Goal: Task Accomplishment & Management: Use online tool/utility

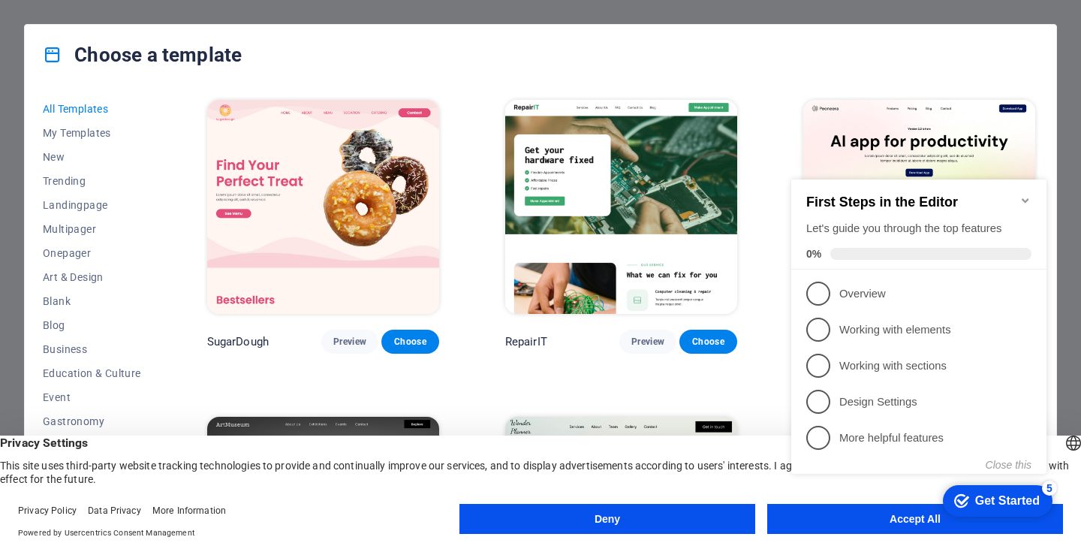
click at [1021, 194] on icon "Minimize checklist" at bounding box center [1025, 200] width 12 height 12
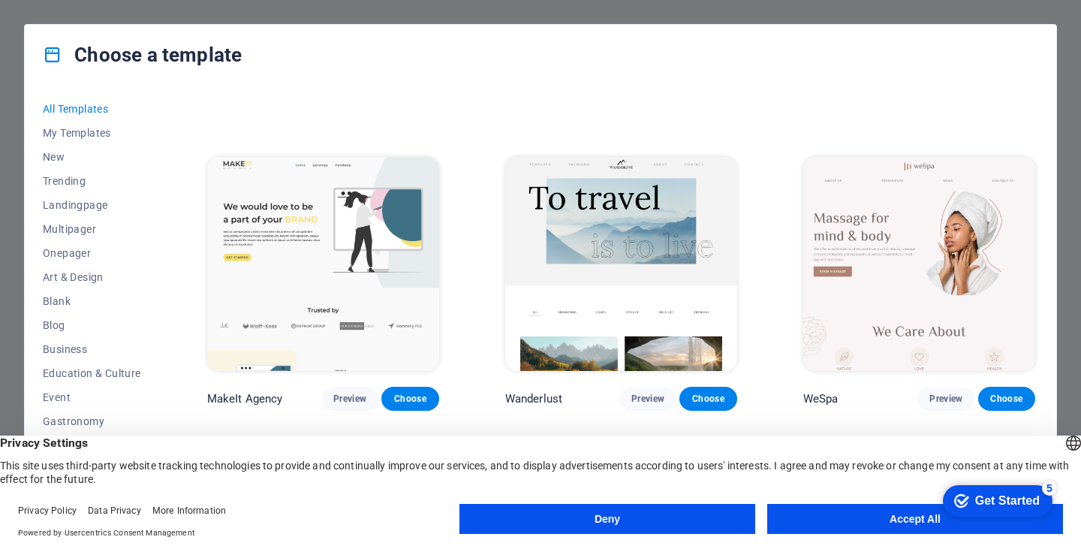
scroll to position [3096, 0]
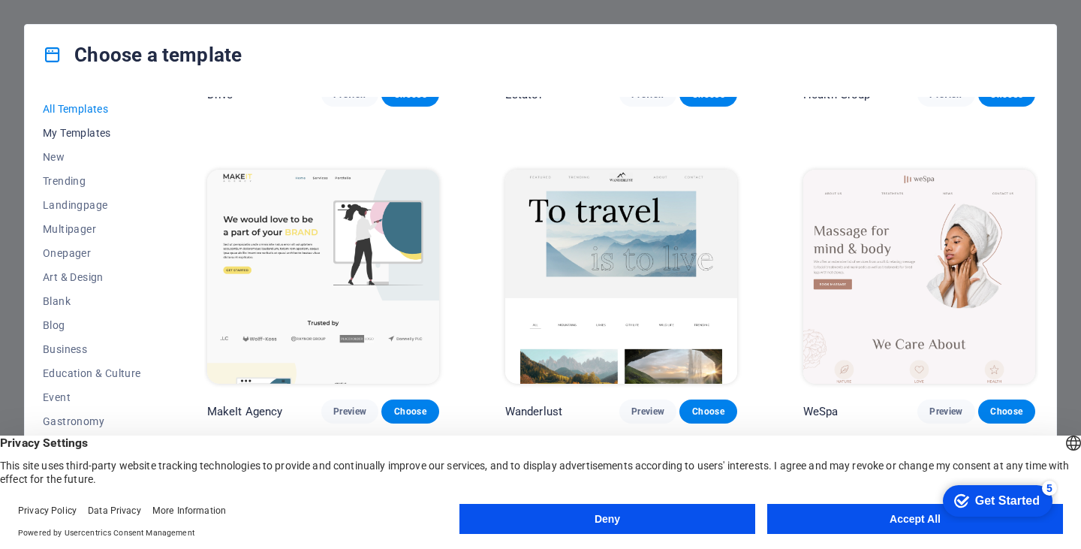
click at [83, 127] on span "My Templates" at bounding box center [92, 133] width 98 height 12
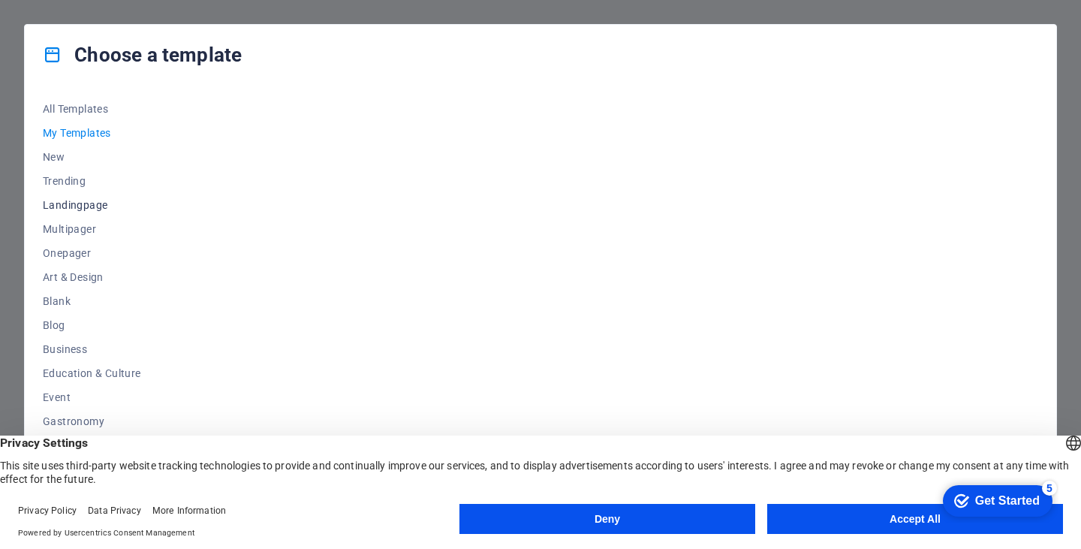
scroll to position [191, 0]
click at [516, 512] on button "Deny" at bounding box center [607, 519] width 296 height 30
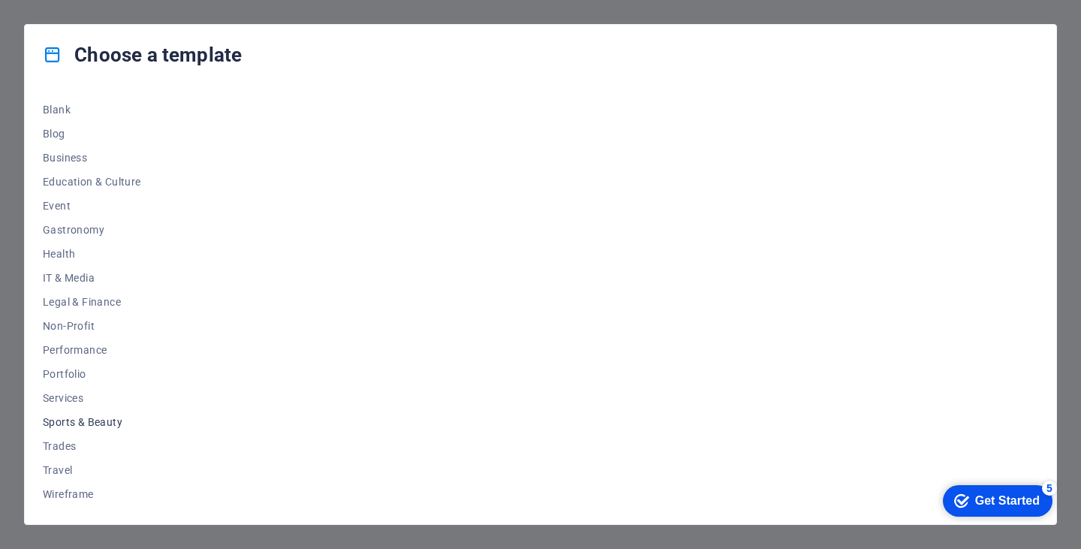
click at [58, 418] on span "Sports & Beauty" at bounding box center [92, 422] width 98 height 12
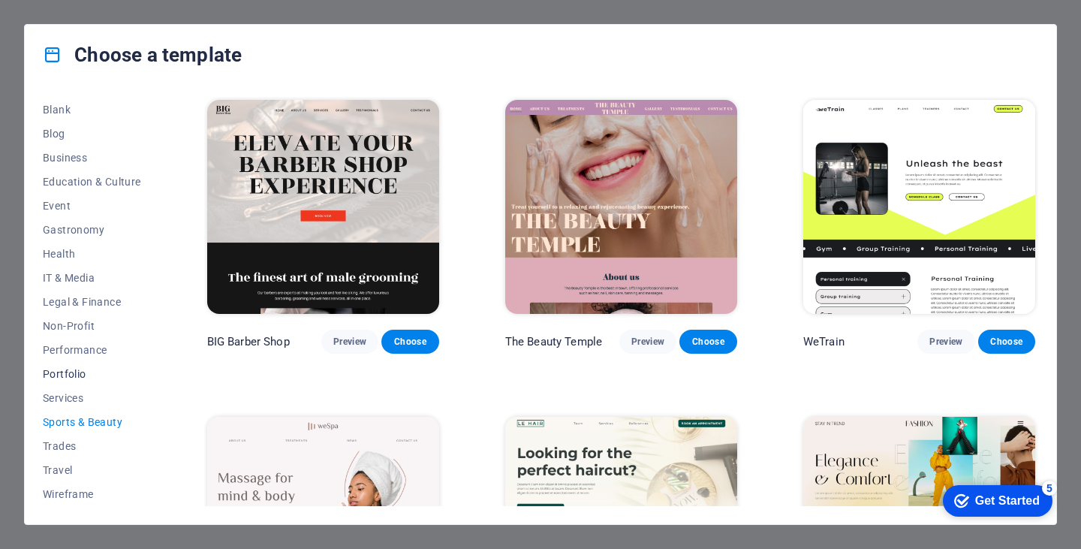
click at [58, 381] on button "Portfolio" at bounding box center [92, 374] width 98 height 24
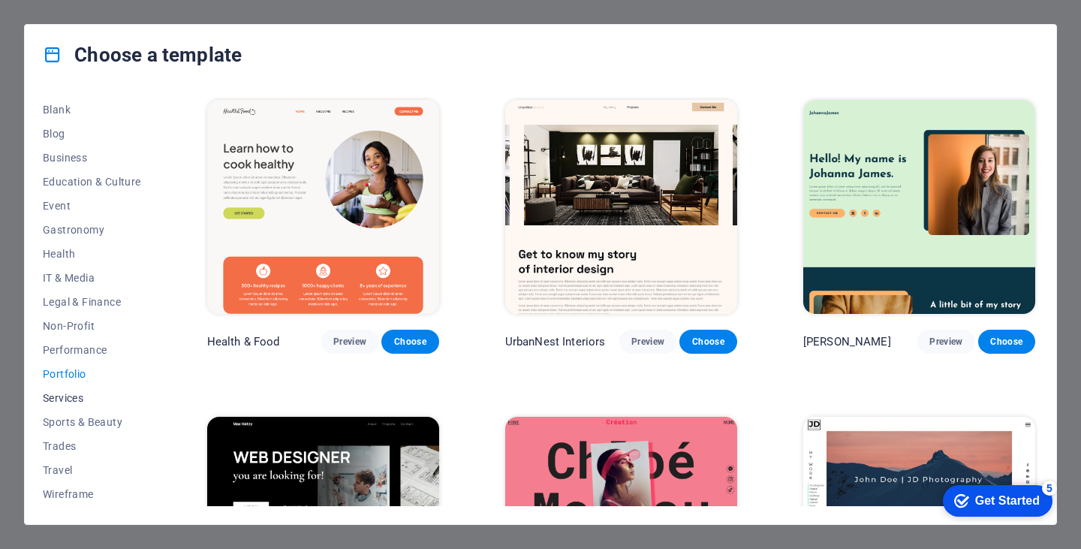
click at [59, 392] on span "Services" at bounding box center [92, 398] width 98 height 12
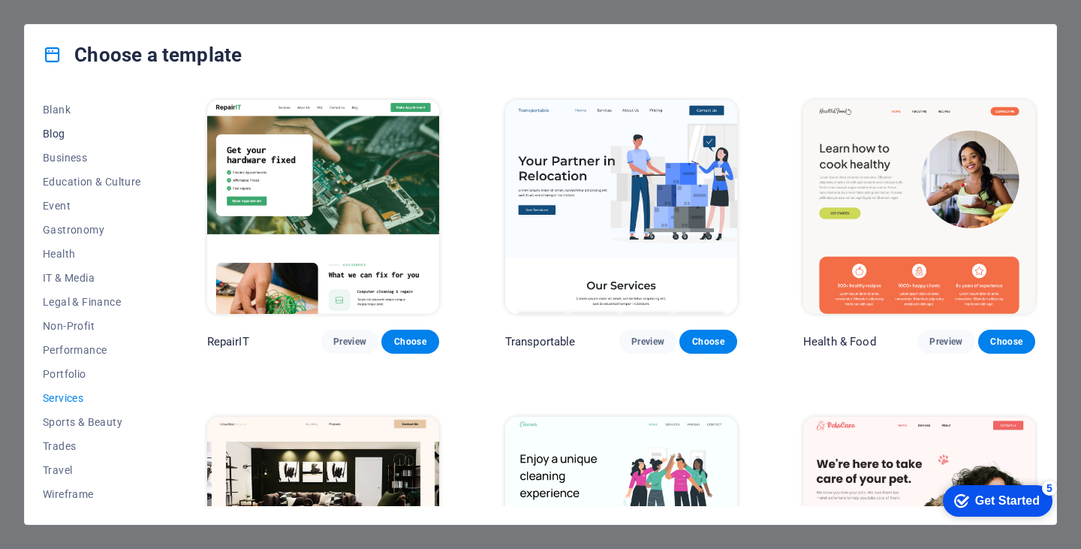
click at [50, 133] on span "Blog" at bounding box center [92, 134] width 98 height 12
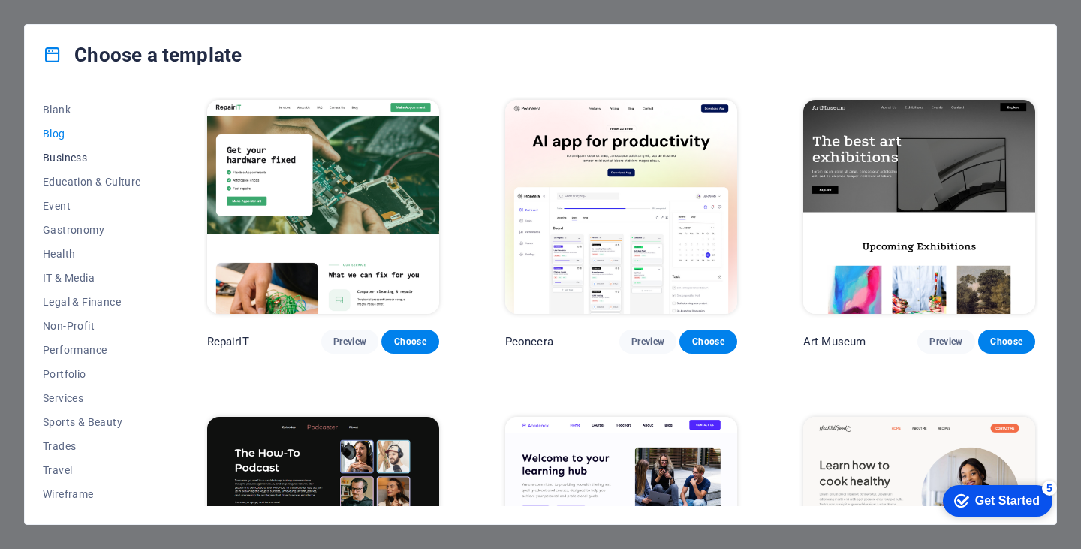
click at [61, 155] on span "Business" at bounding box center [92, 158] width 98 height 12
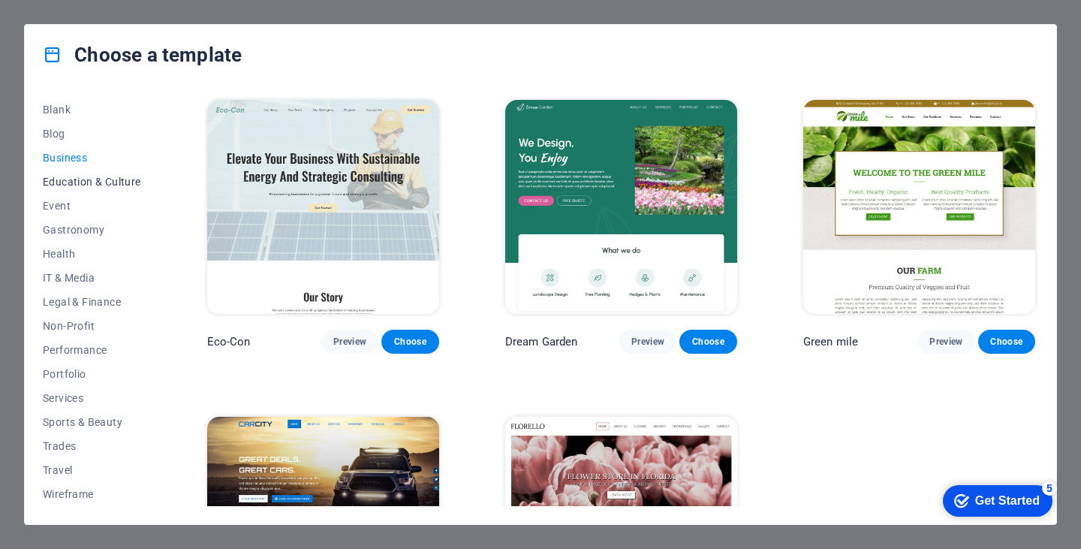
click at [65, 177] on span "Education & Culture" at bounding box center [92, 182] width 98 height 12
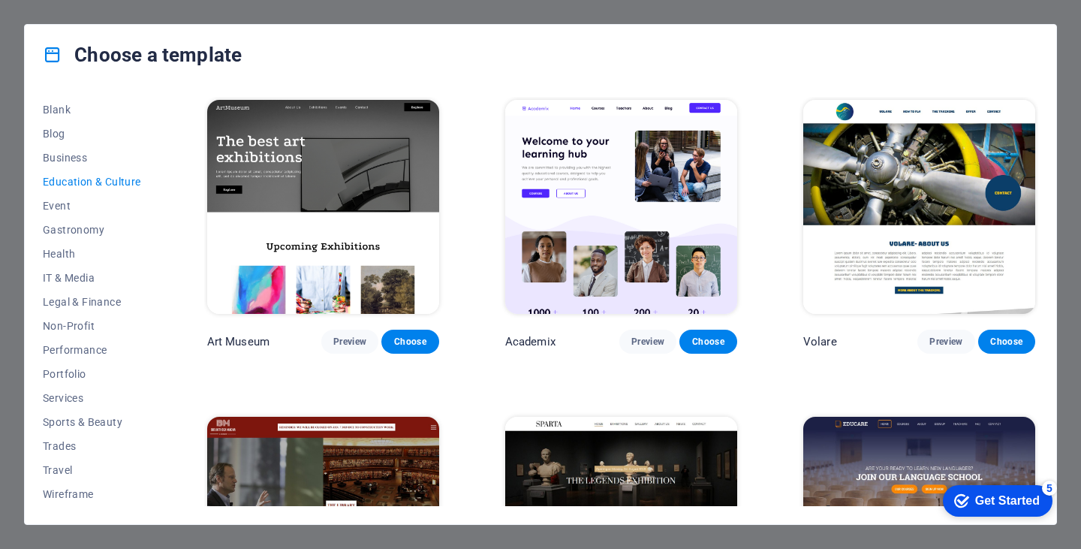
scroll to position [0, 0]
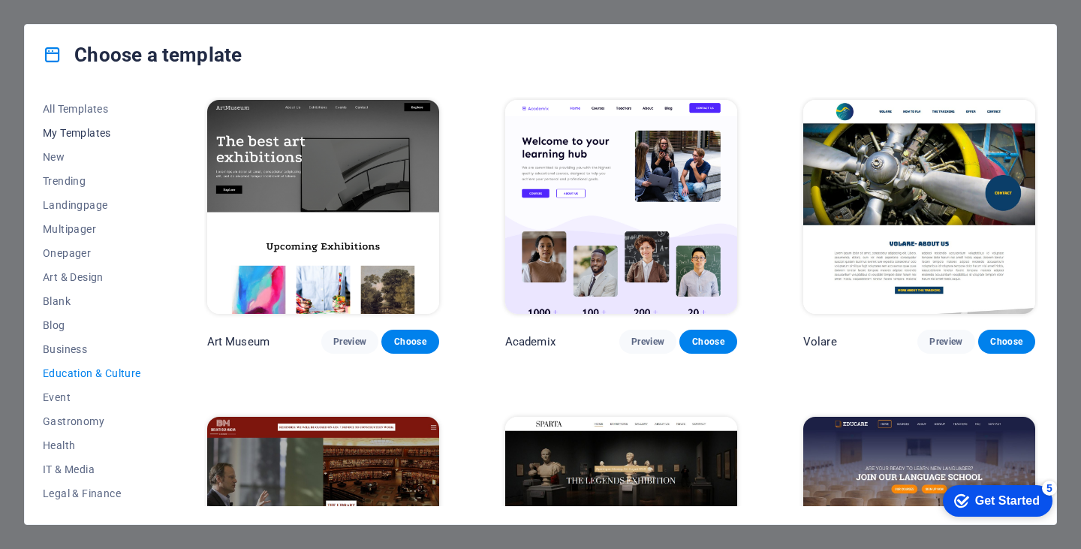
click at [68, 127] on span "My Templates" at bounding box center [92, 133] width 98 height 12
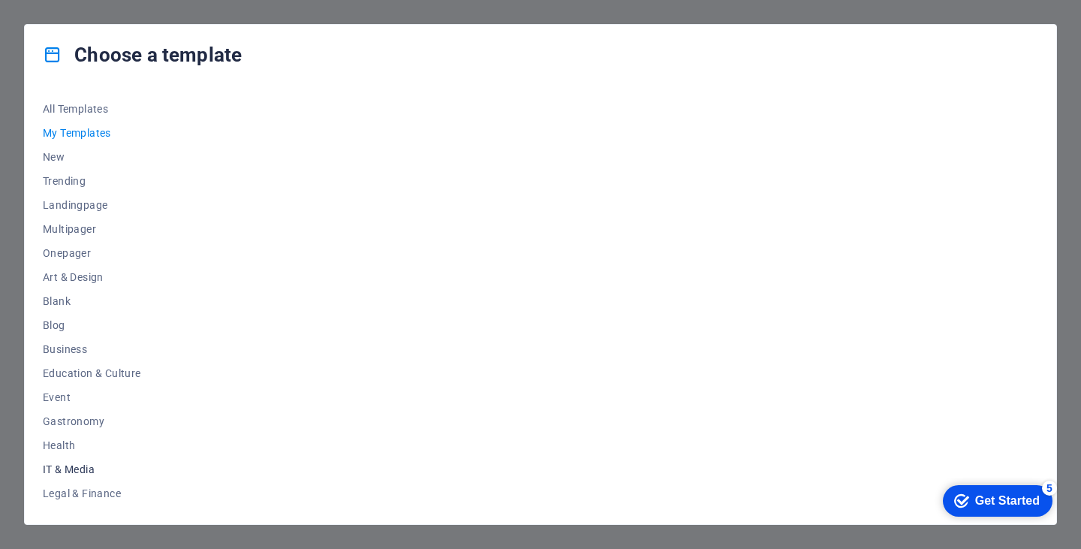
click at [77, 461] on button "IT & Media" at bounding box center [92, 469] width 98 height 24
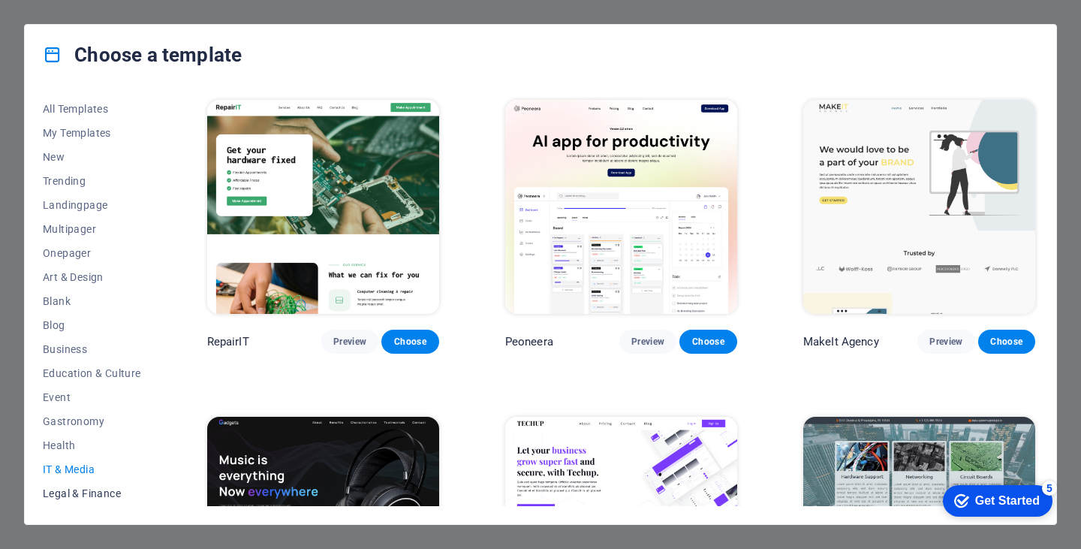
click at [74, 482] on button "Legal & Finance" at bounding box center [92, 493] width 98 height 24
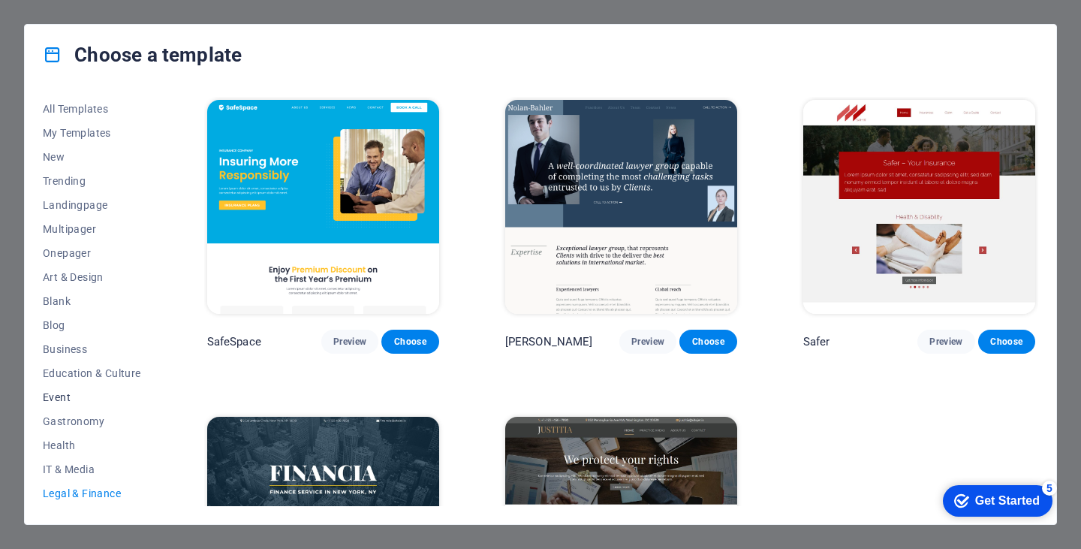
click at [65, 396] on span "Event" at bounding box center [92, 397] width 98 height 12
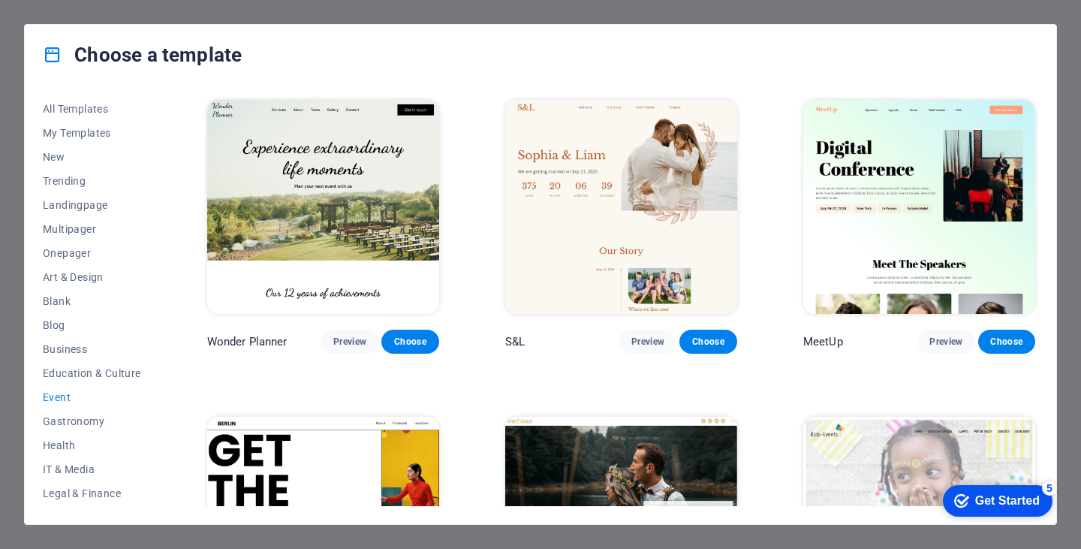
click at [1003, 495] on div "Get Started" at bounding box center [1007, 501] width 65 height 14
